Goal: Task Accomplishment & Management: Manage account settings

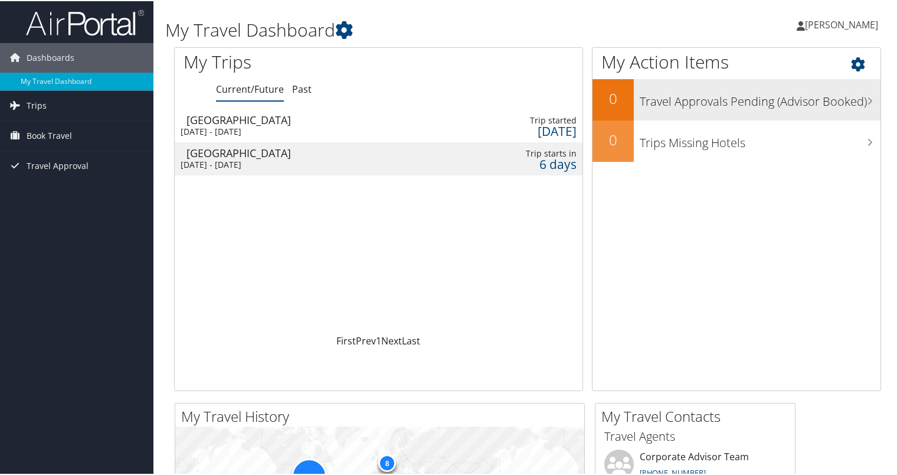
click at [830, 99] on h3 "Travel Approvals Pending (Advisor Booked)" at bounding box center [760, 97] width 241 height 22
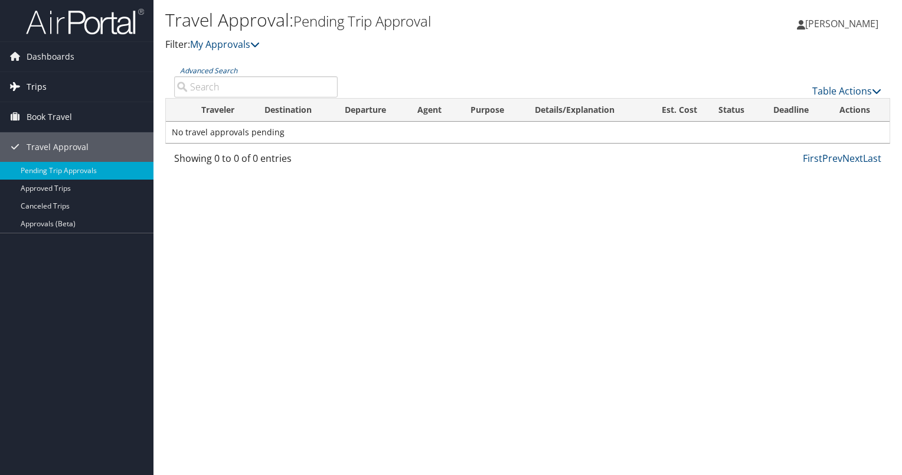
click at [25, 83] on link "Trips" at bounding box center [76, 87] width 153 height 30
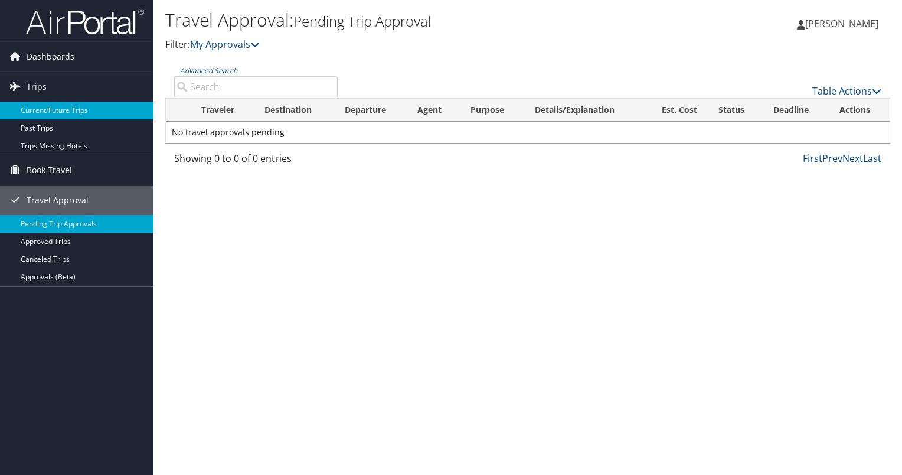
click at [32, 113] on link "Current/Future Trips" at bounding box center [76, 111] width 153 height 18
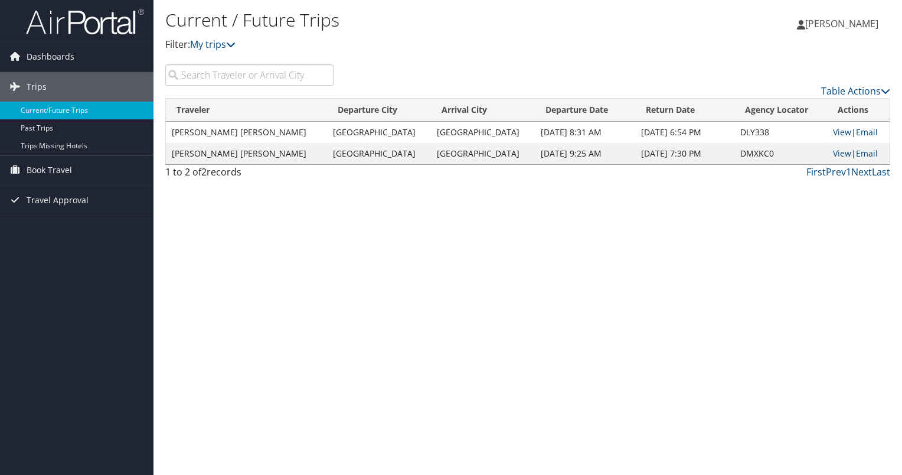
click at [177, 232] on div "Current / Future Trips Filter: My trips [PERSON_NAME] [PERSON_NAME] My Settings…" at bounding box center [527, 237] width 748 height 475
click at [76, 169] on link "Book Travel" at bounding box center [76, 170] width 153 height 30
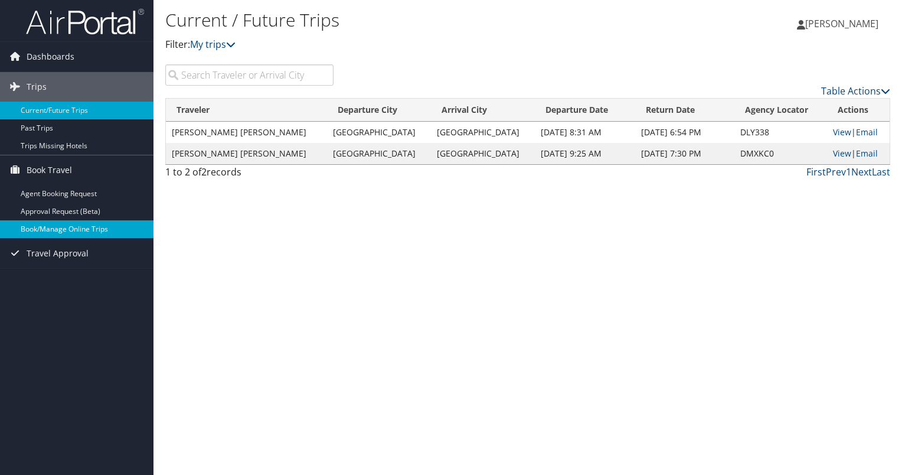
click at [66, 229] on link "Book/Manage Online Trips" at bounding box center [76, 229] width 153 height 18
click at [848, 19] on span "[PERSON_NAME]" at bounding box center [841, 23] width 73 height 13
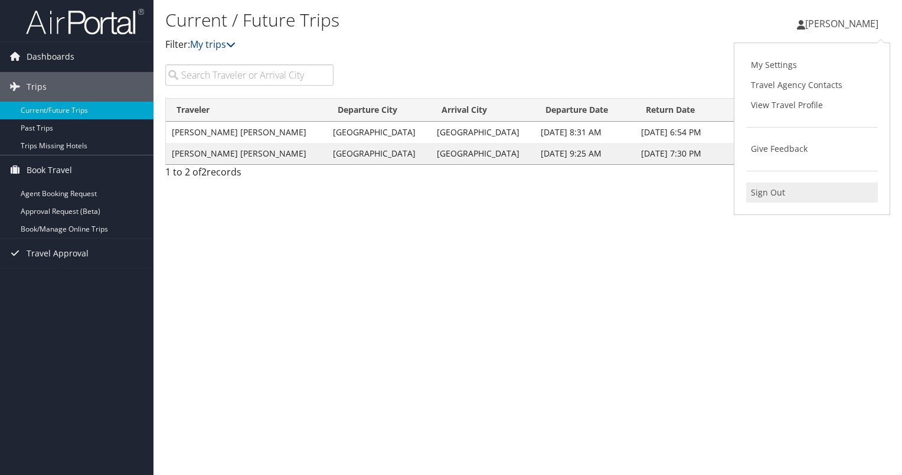
click at [766, 192] on link "Sign Out" at bounding box center [812, 192] width 132 height 20
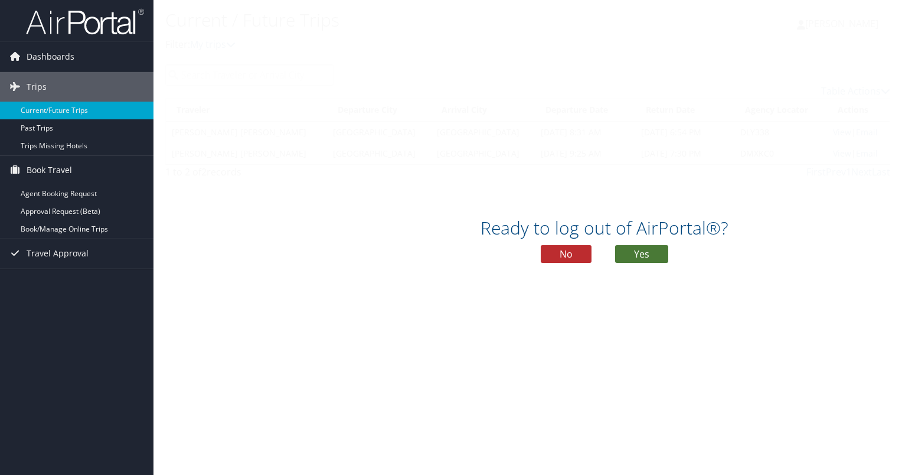
click at [628, 248] on button "Yes" at bounding box center [641, 254] width 53 height 18
